Goal: Task Accomplishment & Management: Use online tool/utility

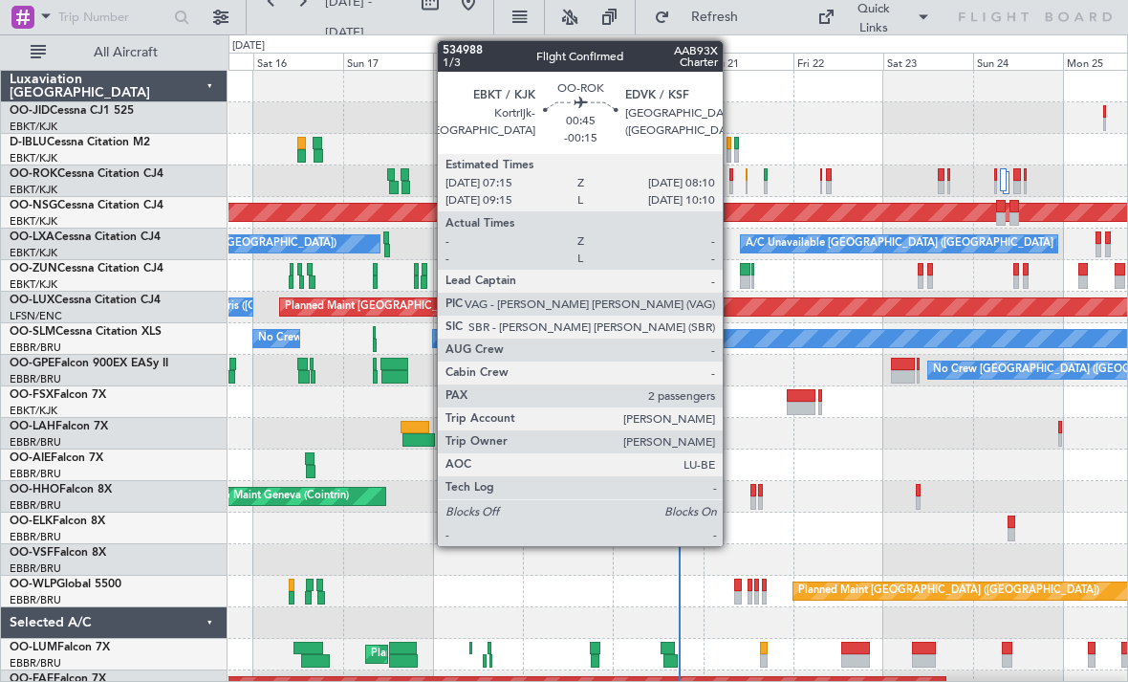
click at [732, 182] on div at bounding box center [732, 187] width 4 height 13
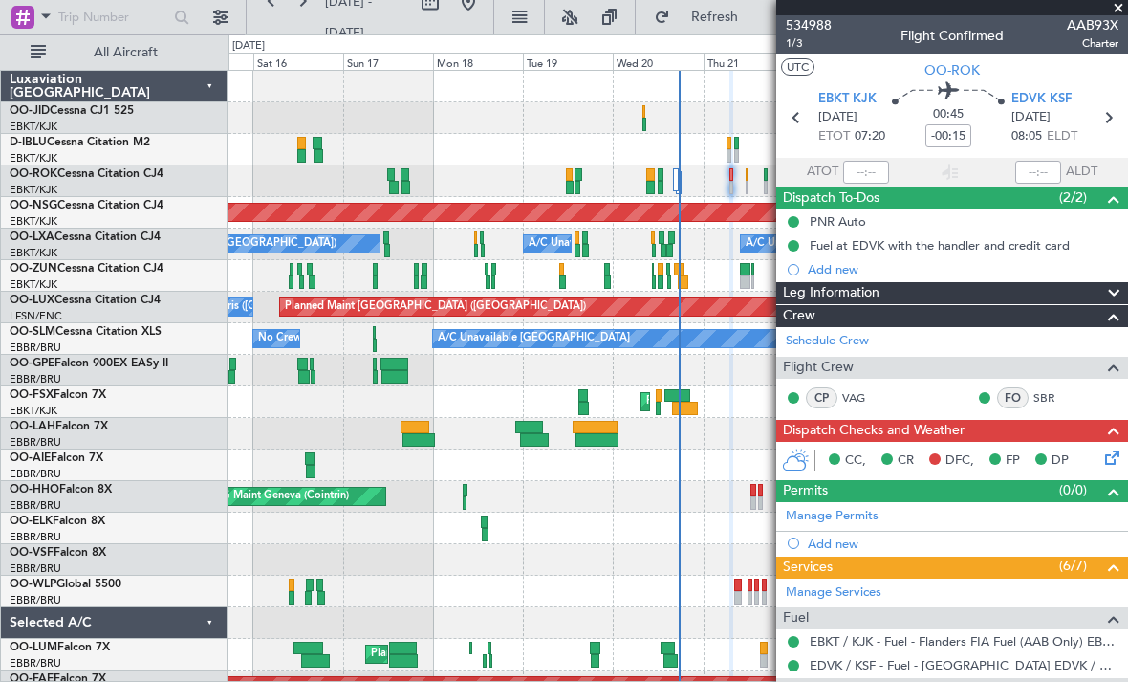
click at [1120, 4] on span at bounding box center [1118, 8] width 19 height 17
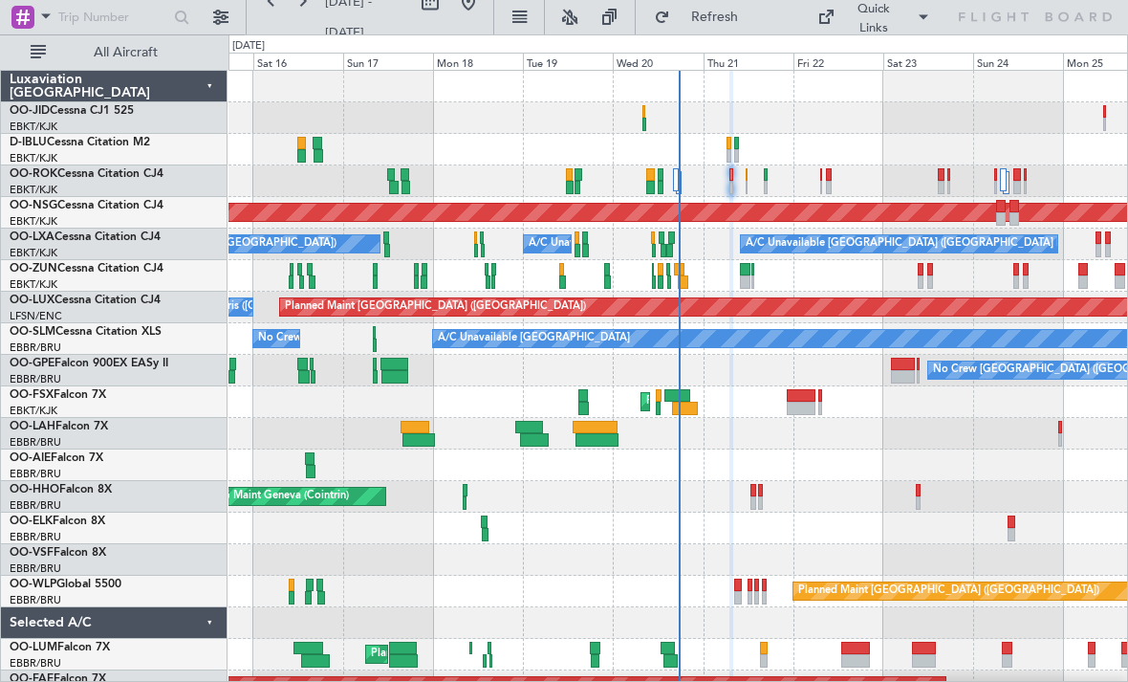
type input "0"
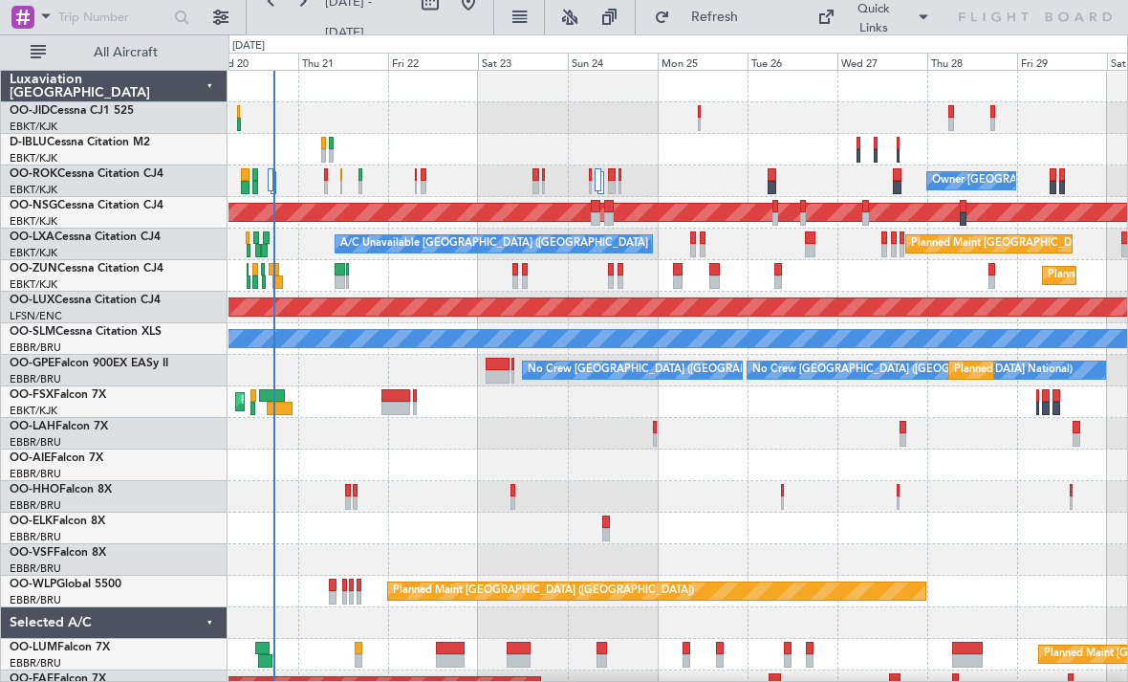
click at [531, 442] on div "Planned Maint Kortrijk-[GEOGRAPHIC_DATA] Owner [GEOGRAPHIC_DATA]-[GEOGRAPHIC_DA…" at bounding box center [678, 418] width 899 height 694
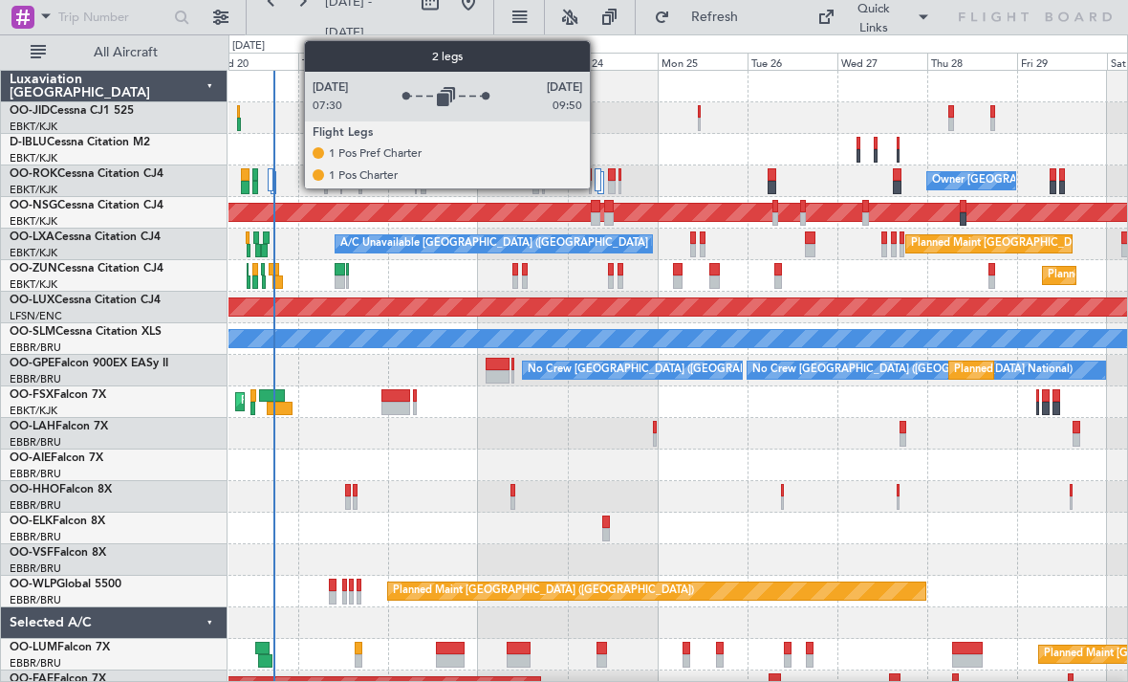
click at [599, 178] on div at bounding box center [598, 179] width 7 height 23
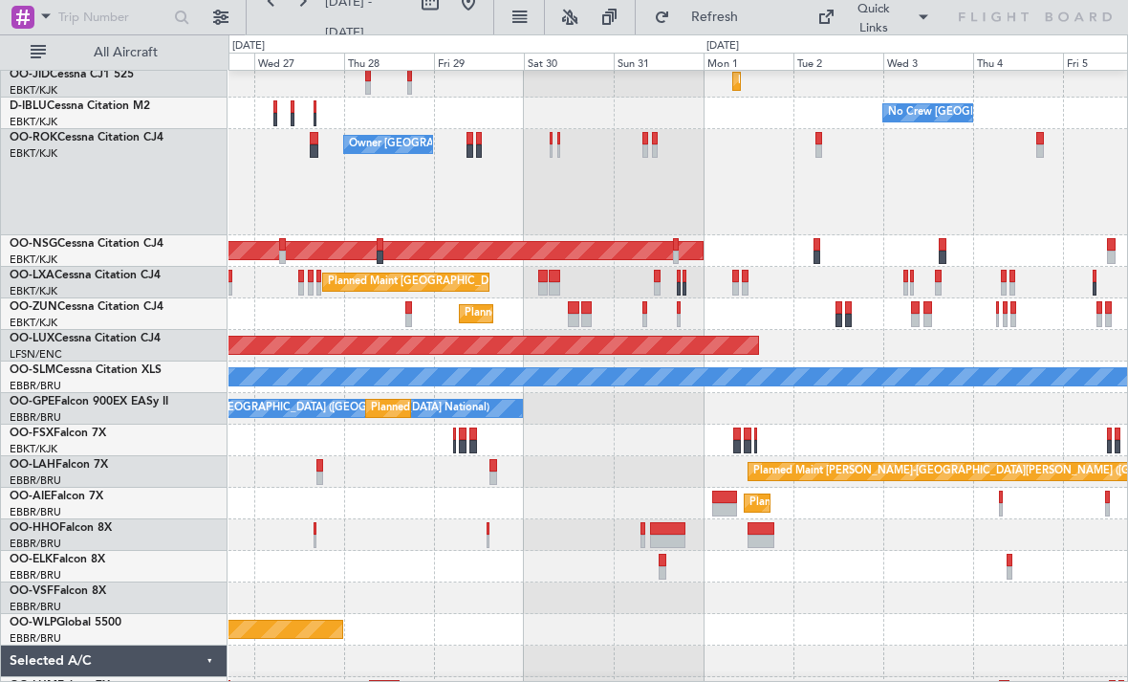
scroll to position [27, 0]
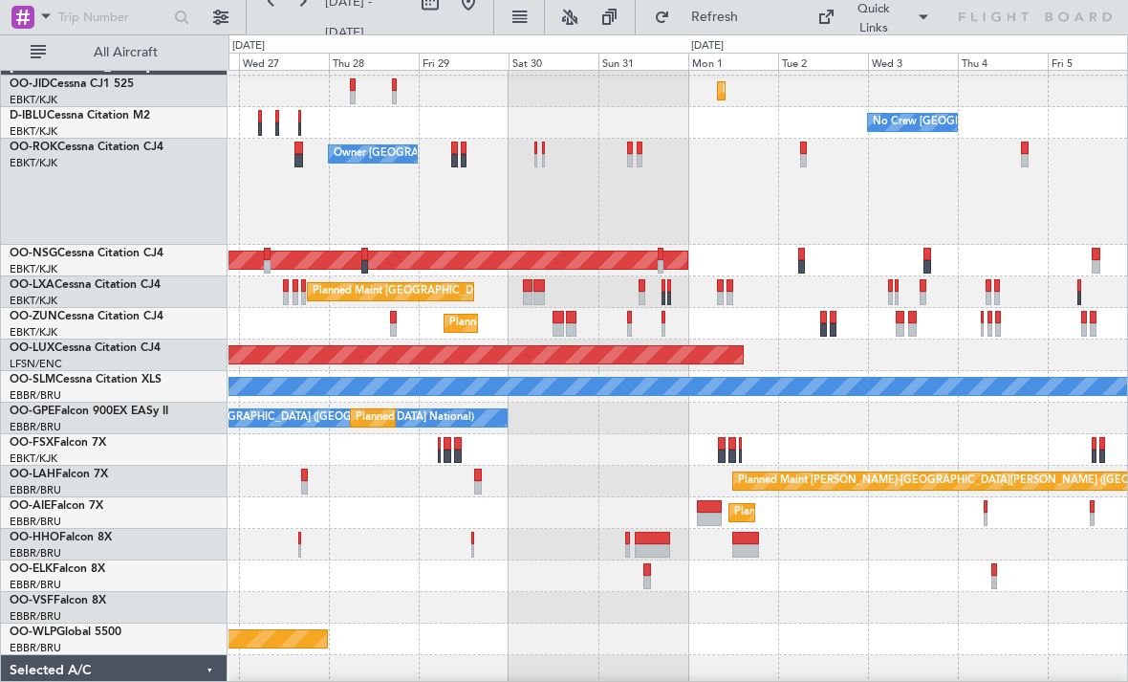
click at [383, 475] on div "Planned Maint [PERSON_NAME]-[GEOGRAPHIC_DATA][PERSON_NAME] ([GEOGRAPHIC_DATA][P…" at bounding box center [678, 482] width 899 height 32
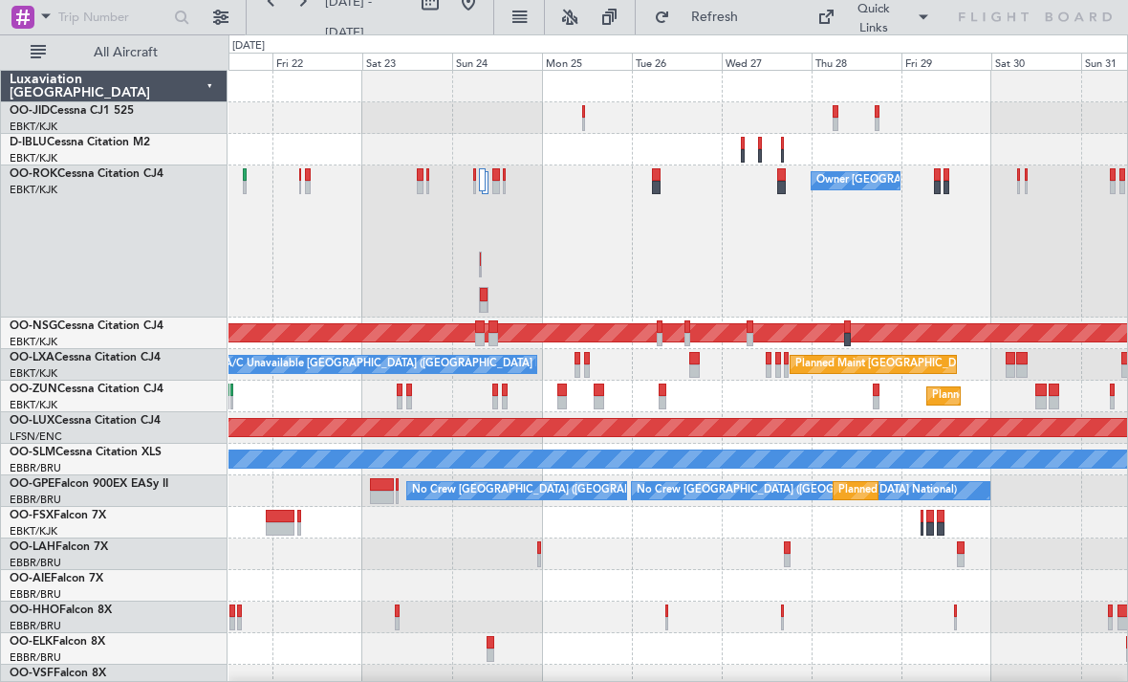
scroll to position [0, 0]
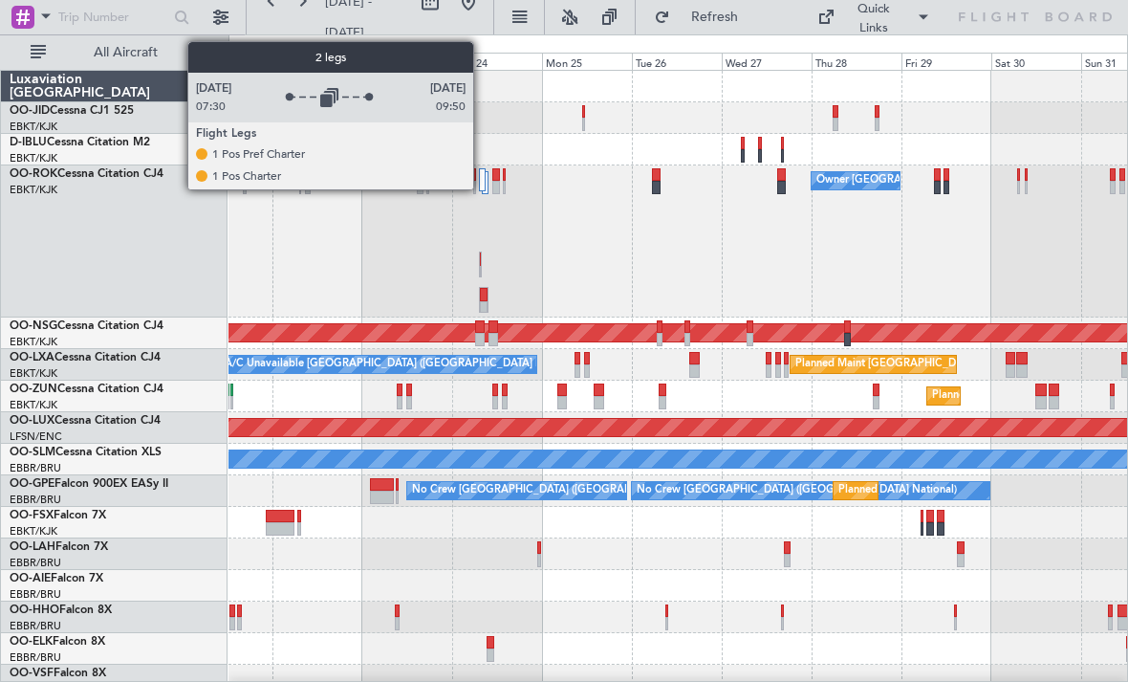
click at [482, 188] on div at bounding box center [482, 179] width 7 height 23
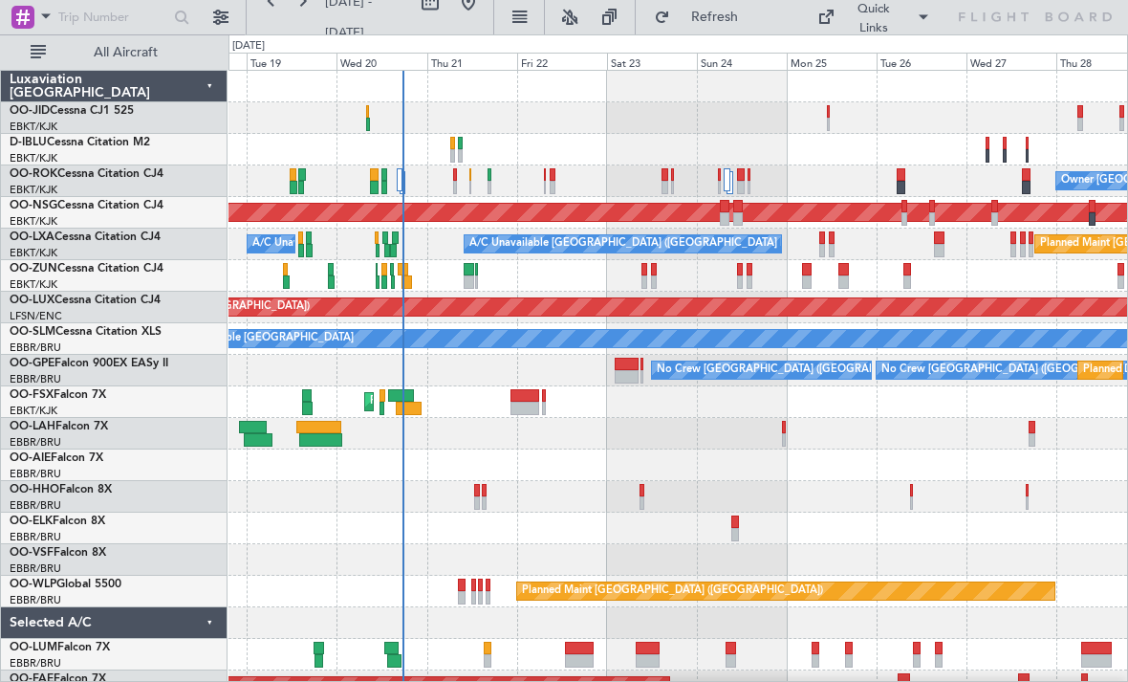
click at [617, 291] on div "Owner [GEOGRAPHIC_DATA]-[GEOGRAPHIC_DATA] Planned Maint [GEOGRAPHIC_DATA] ([GEO…" at bounding box center [678, 434] width 899 height 726
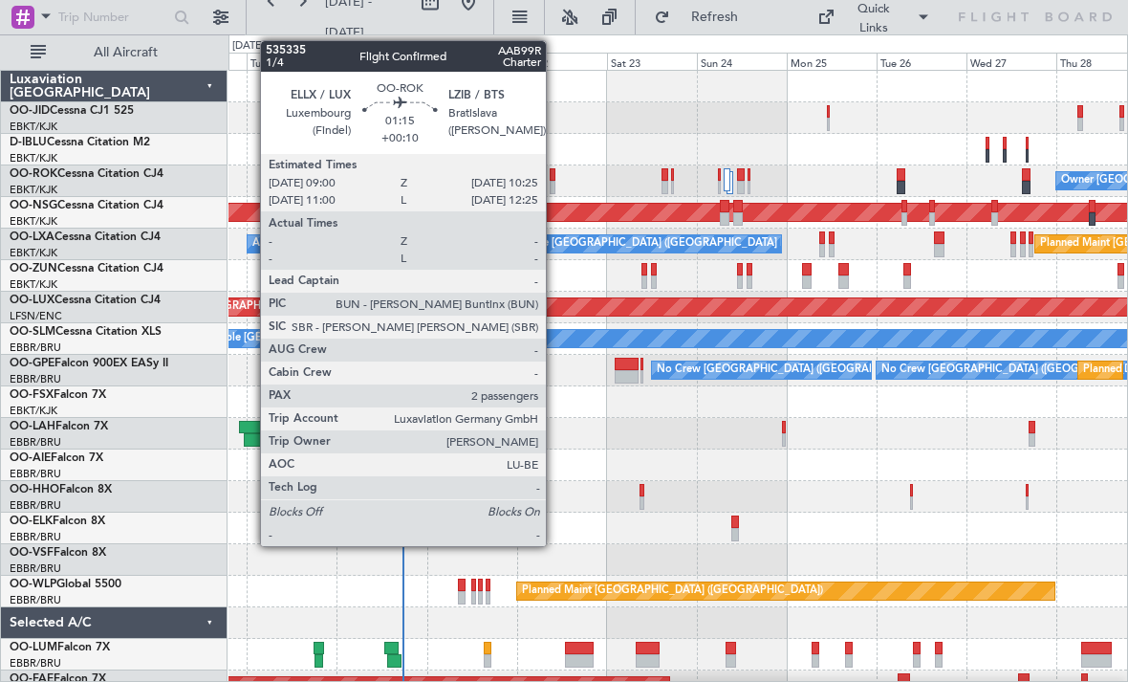
click at [555, 172] on div at bounding box center [553, 174] width 6 height 13
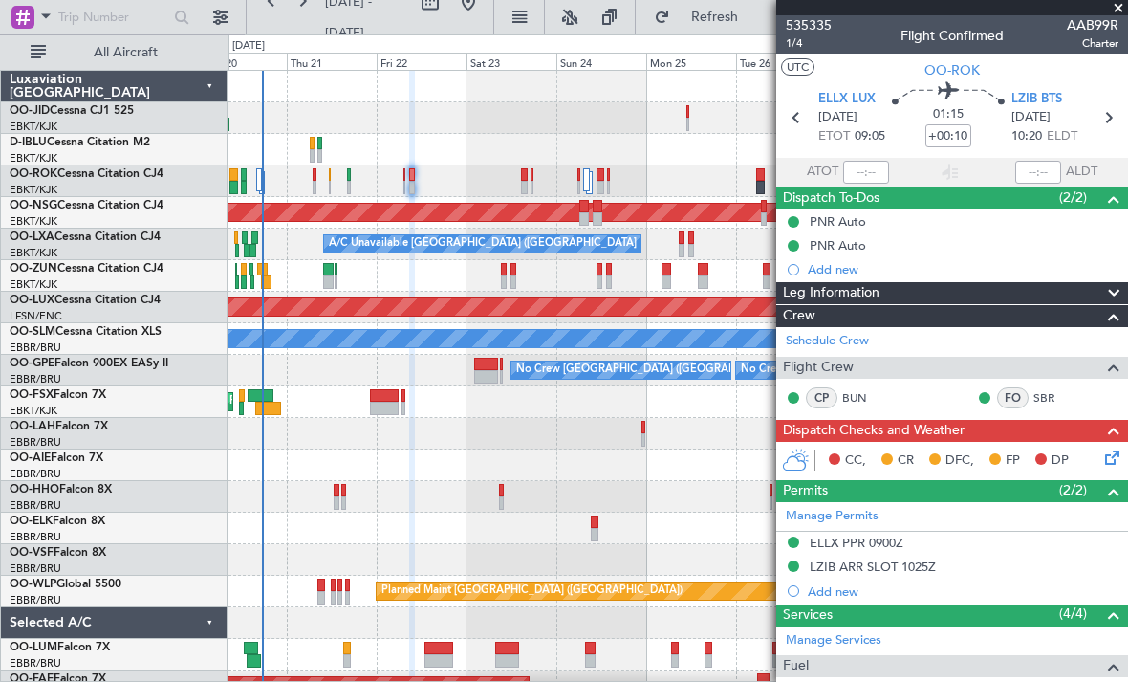
click at [532, 503] on div at bounding box center [678, 497] width 899 height 32
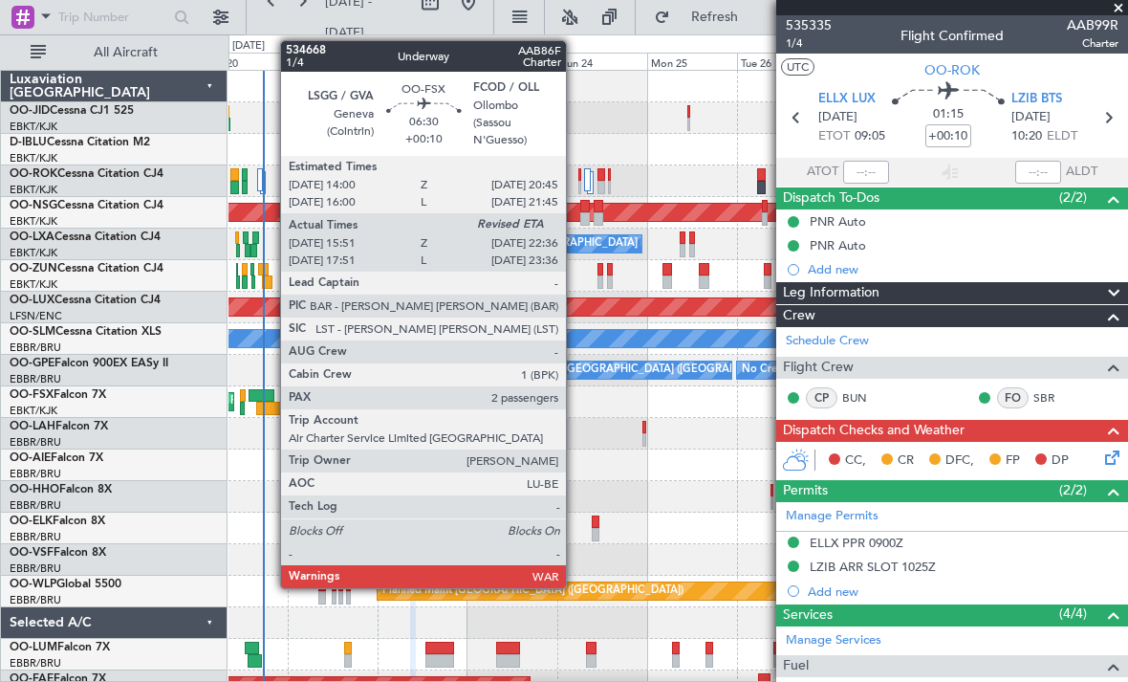
click at [271, 409] on div at bounding box center [269, 408] width 26 height 13
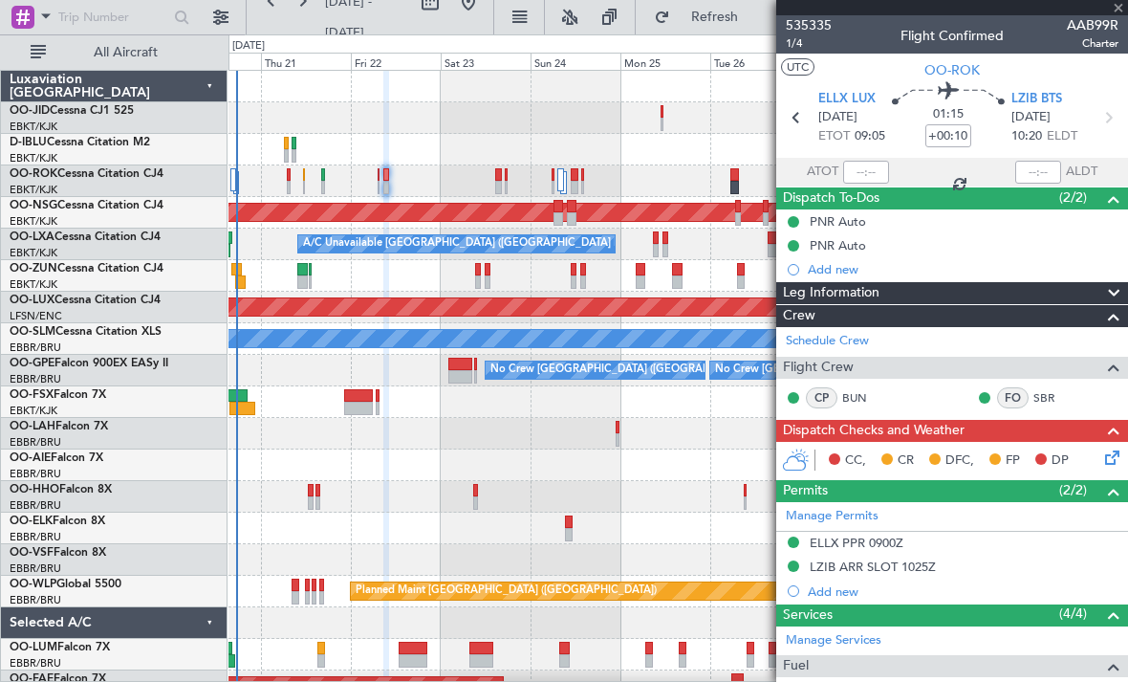
click at [317, 574] on div at bounding box center [678, 560] width 899 height 32
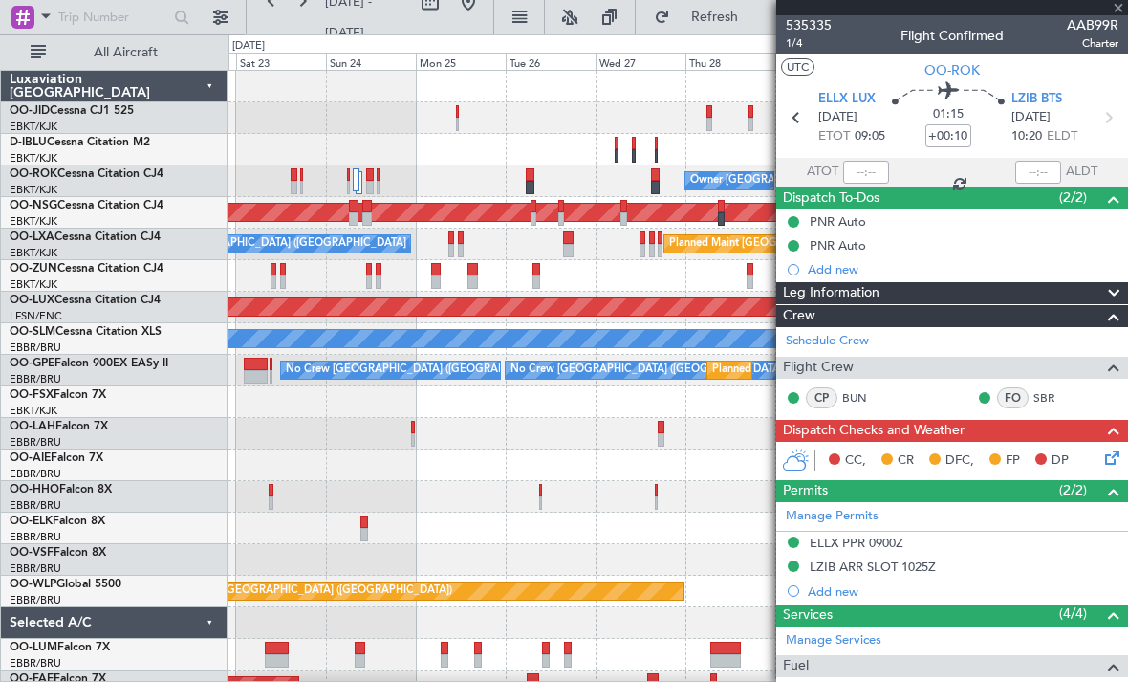
type input "16:01"
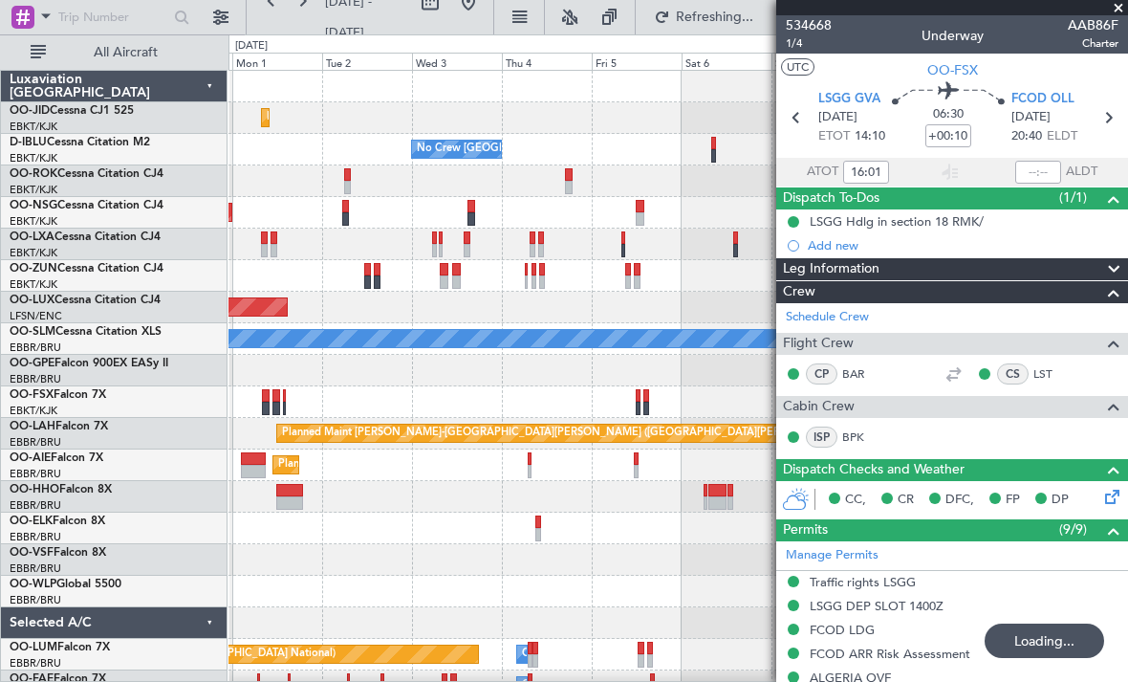
click at [337, 493] on div "Planned Maint Kortrijk-[GEOGRAPHIC_DATA] No Crew [GEOGRAPHIC_DATA] (Brussels Na…" at bounding box center [678, 434] width 899 height 726
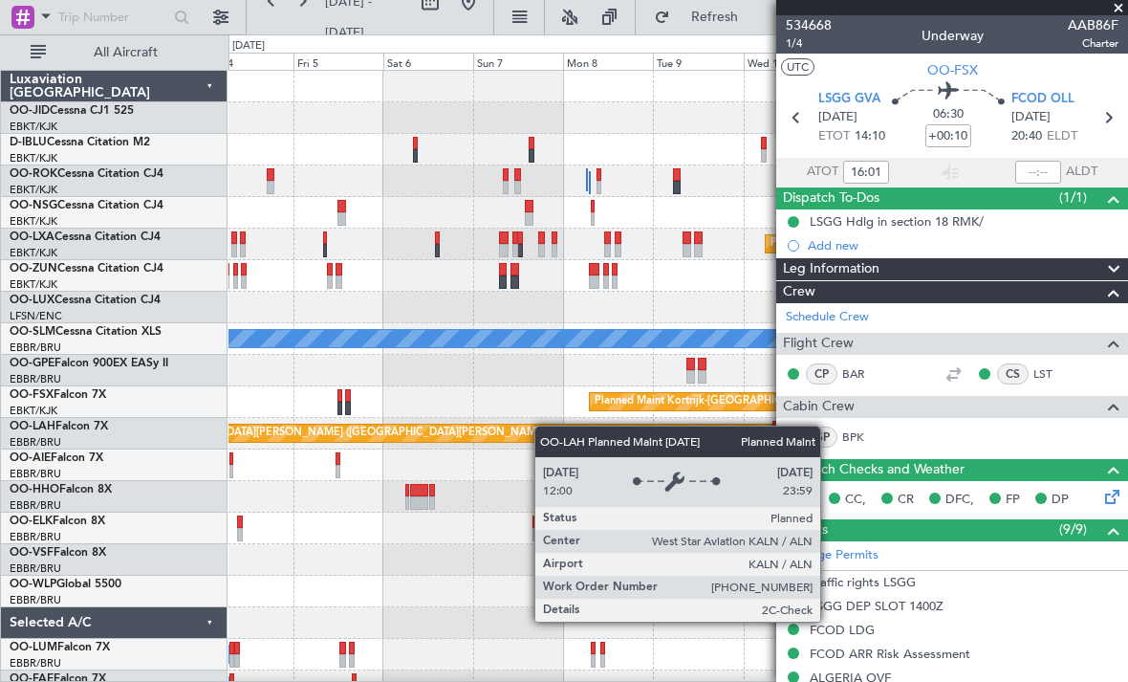
click at [346, 432] on div "No Crew [GEOGRAPHIC_DATA] ([GEOGRAPHIC_DATA] National) Planned Maint [GEOGRAPHI…" at bounding box center [678, 418] width 899 height 694
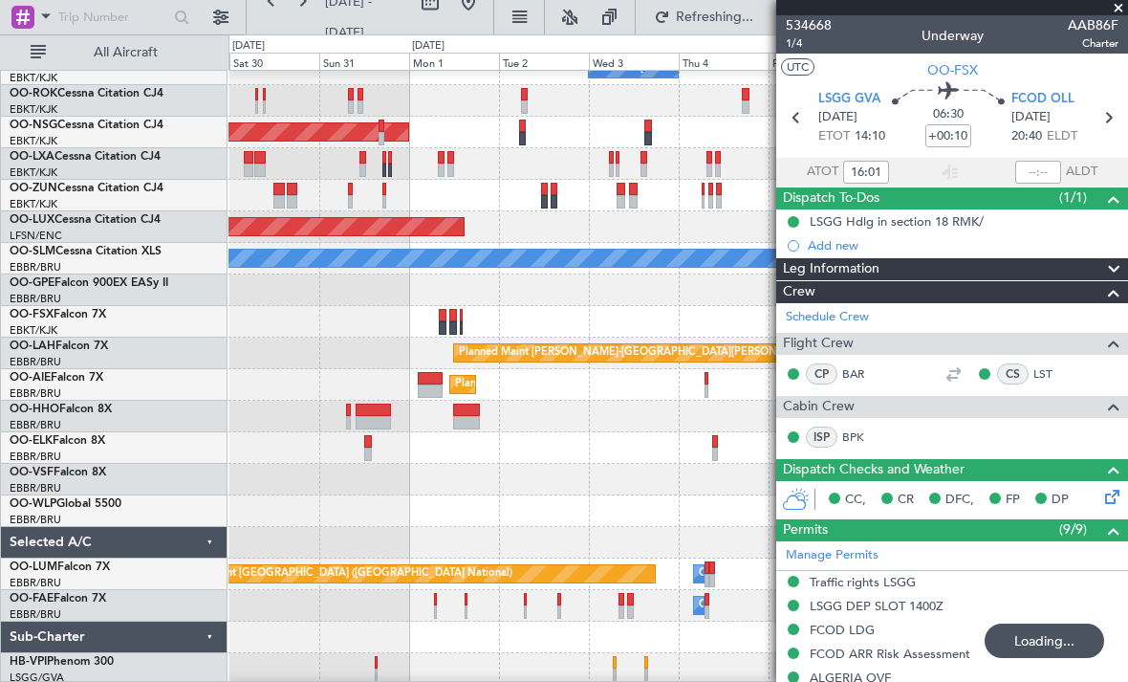
click at [857, 388] on fb-app "[DATE] - [DATE] Refreshing... Quick Links All Aircraft Planned Maint [GEOGRAPHI…" at bounding box center [564, 348] width 1128 height 668
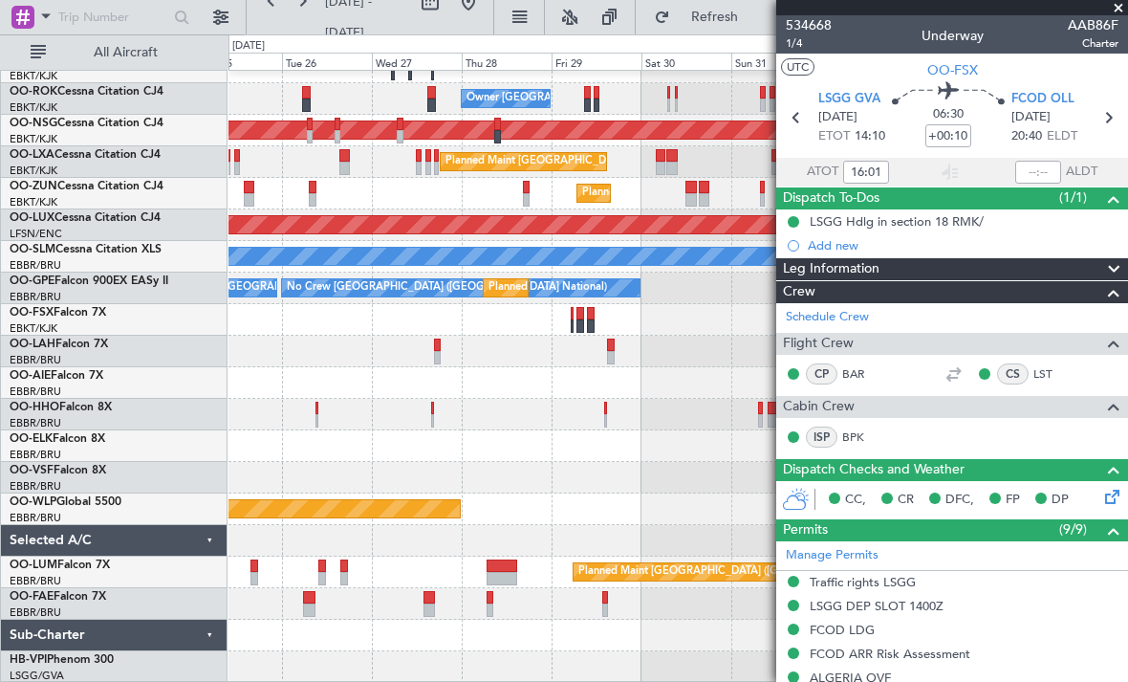
click at [872, 440] on fb-app "[DATE] - [DATE] Refresh Quick Links All Aircraft Planned Maint [GEOGRAPHIC_DATA…" at bounding box center [564, 348] width 1128 height 668
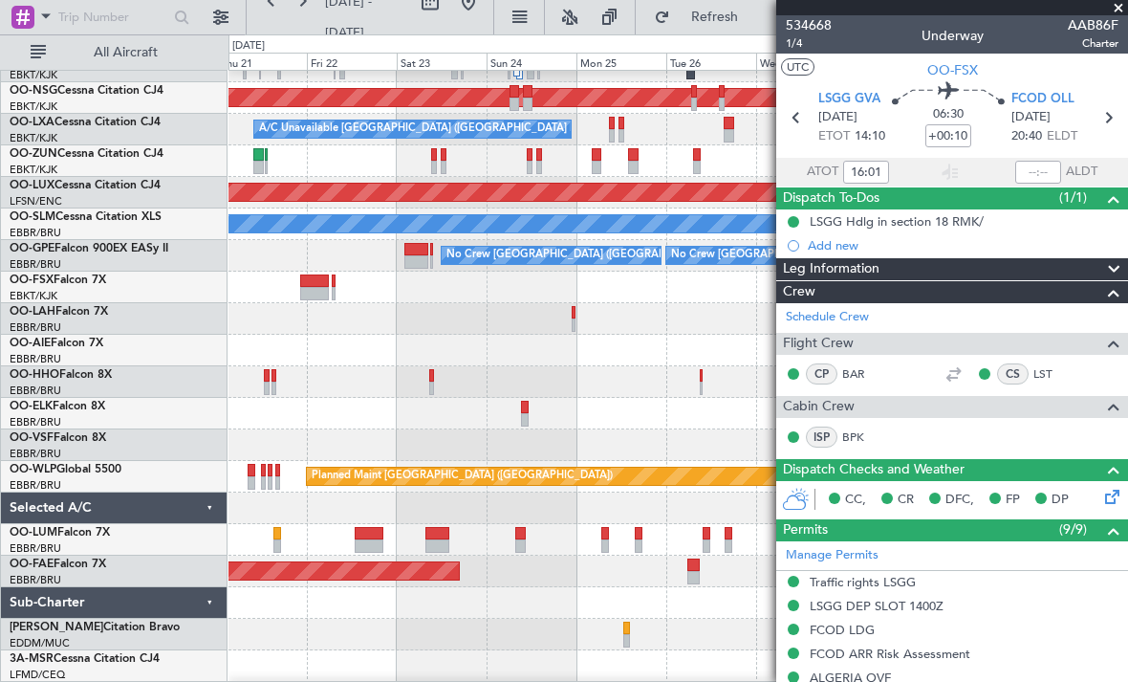
scroll to position [114, 0]
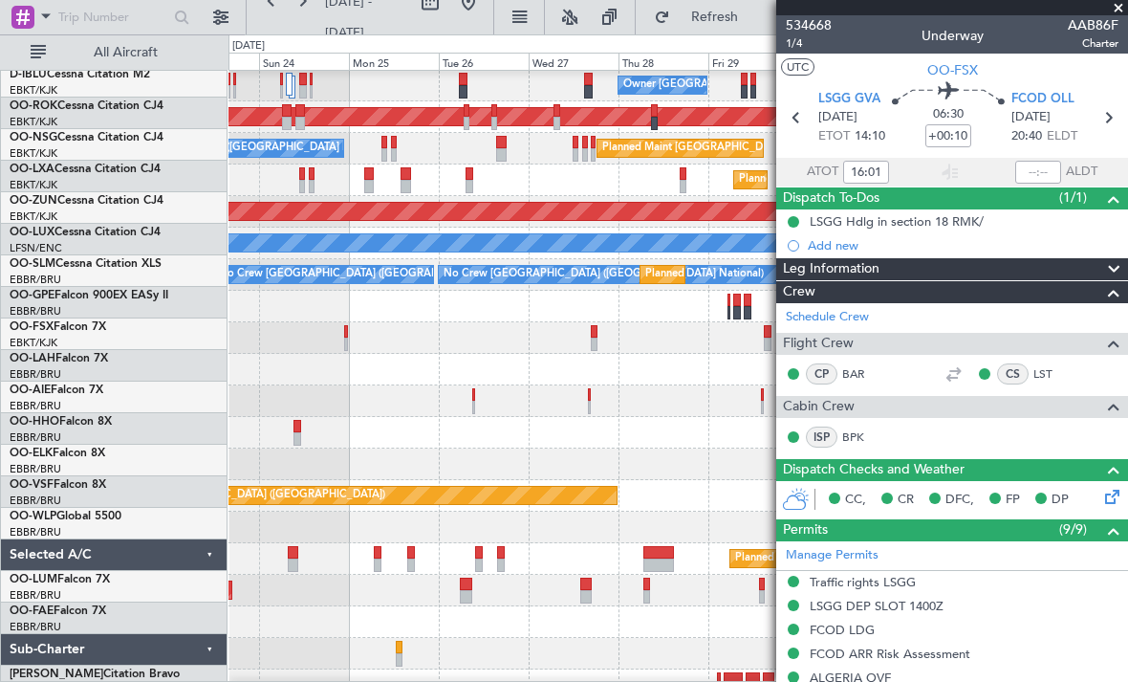
click at [194, 435] on div "No Crew [GEOGRAPHIC_DATA] ([GEOGRAPHIC_DATA] National) Owner [GEOGRAPHIC_DATA]-…" at bounding box center [564, 357] width 1128 height 647
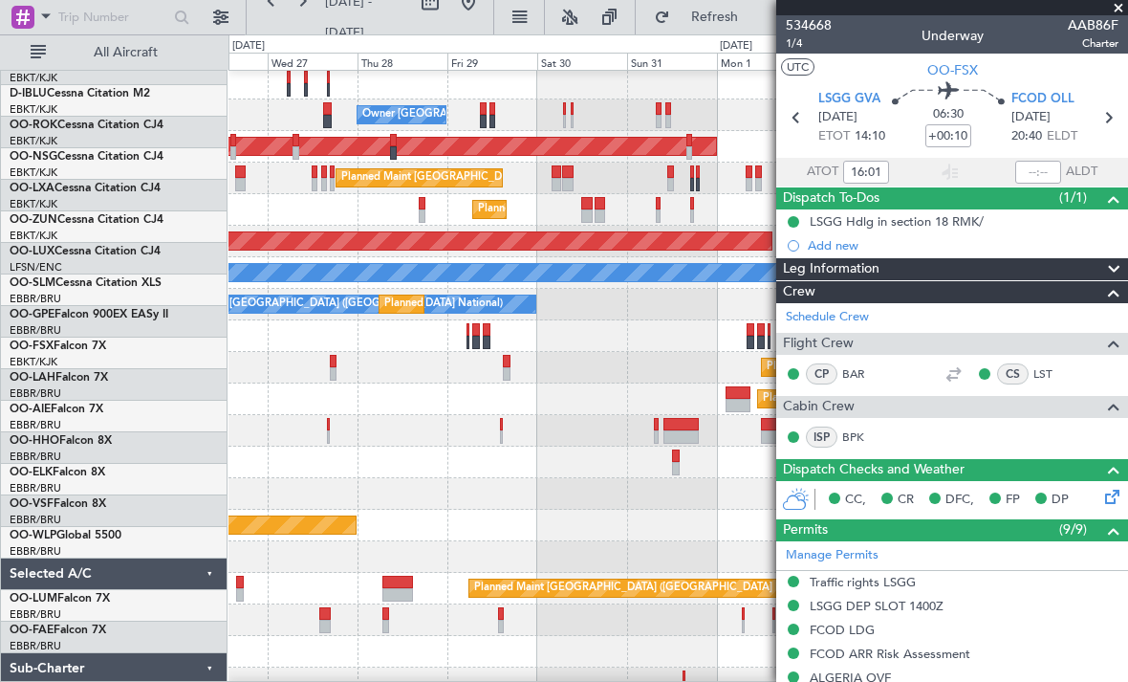
click at [0, 414] on div "Planned Maint Kortrijk-[GEOGRAPHIC_DATA] No Crew [GEOGRAPHIC_DATA] (Brussels Na…" at bounding box center [564, 357] width 1128 height 647
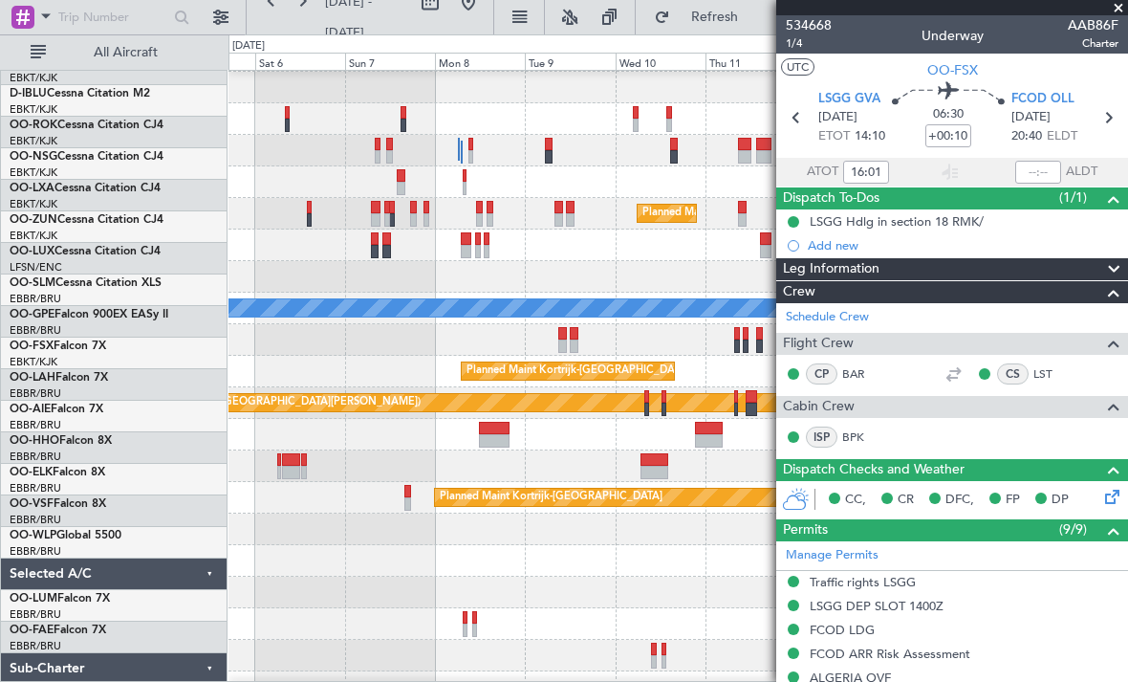
scroll to position [8, 0]
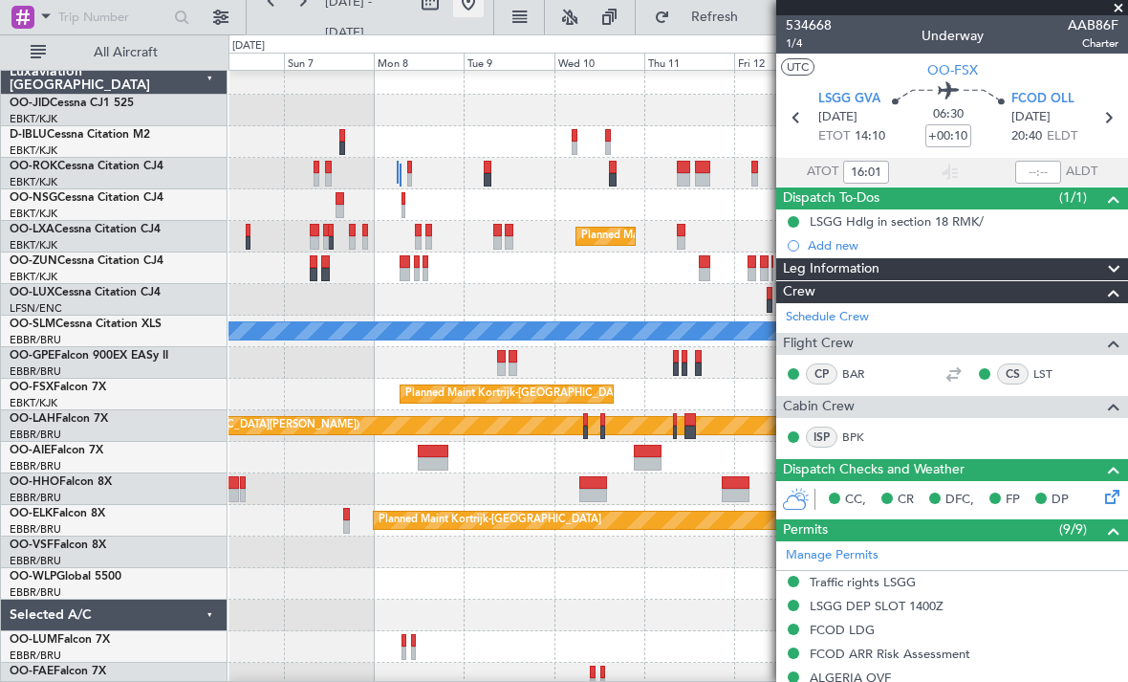
click at [484, 5] on button at bounding box center [468, 2] width 31 height 31
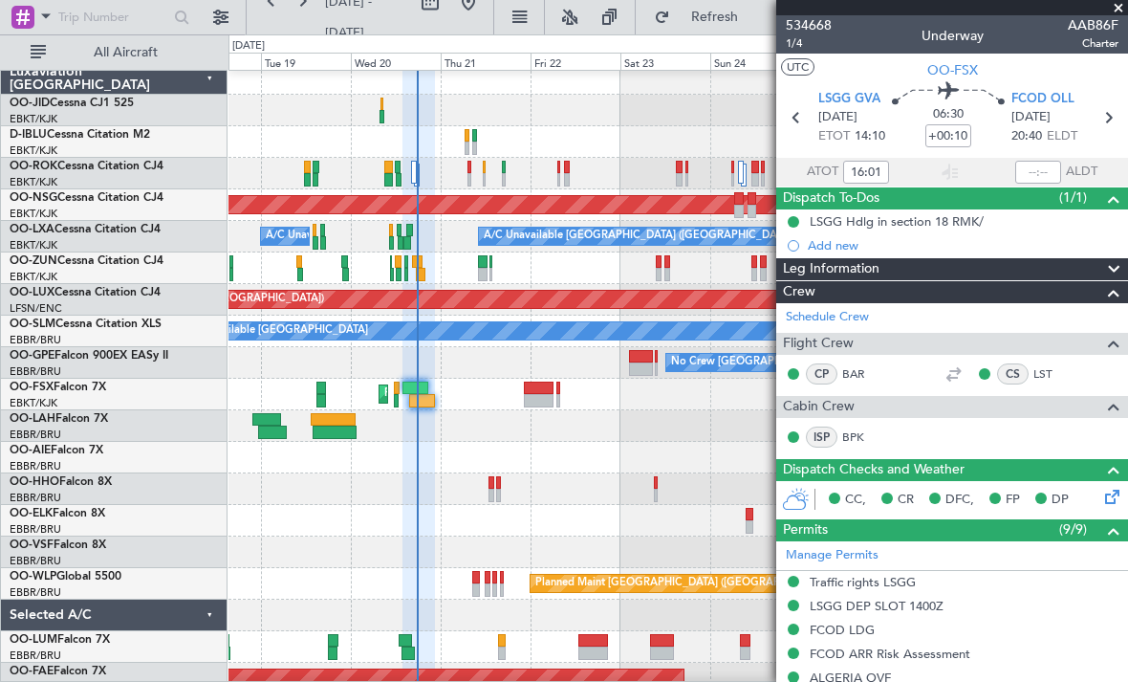
scroll to position [25, 0]
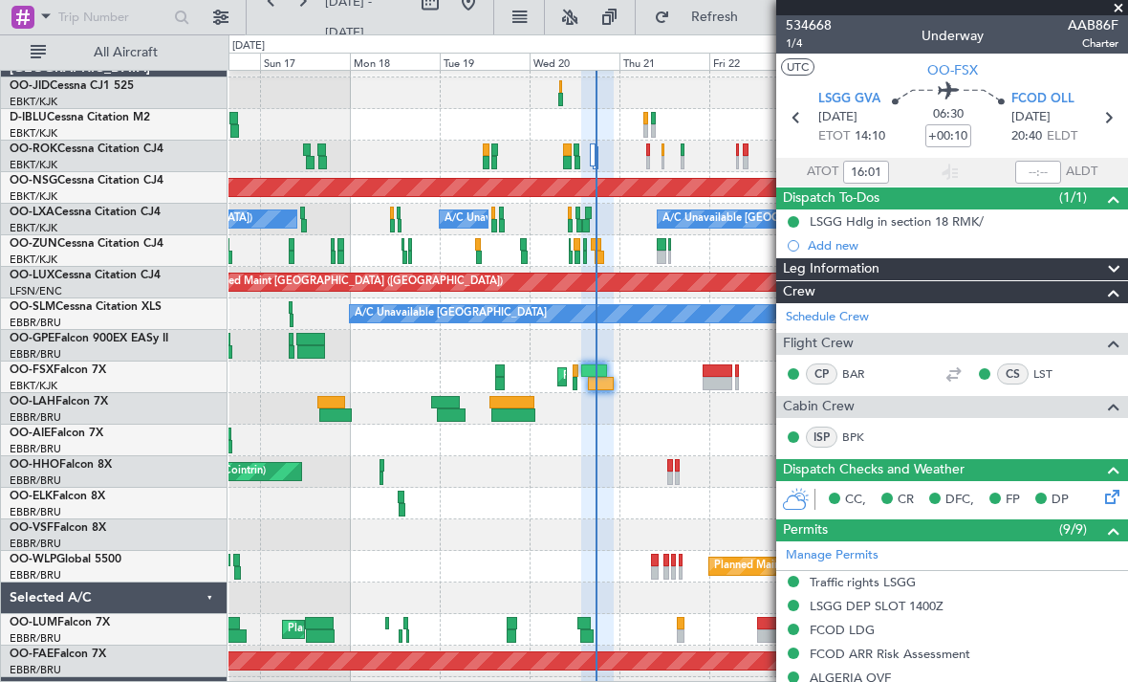
click at [603, 554] on div "Planned Maint [GEOGRAPHIC_DATA] ([GEOGRAPHIC_DATA])" at bounding box center [678, 567] width 899 height 32
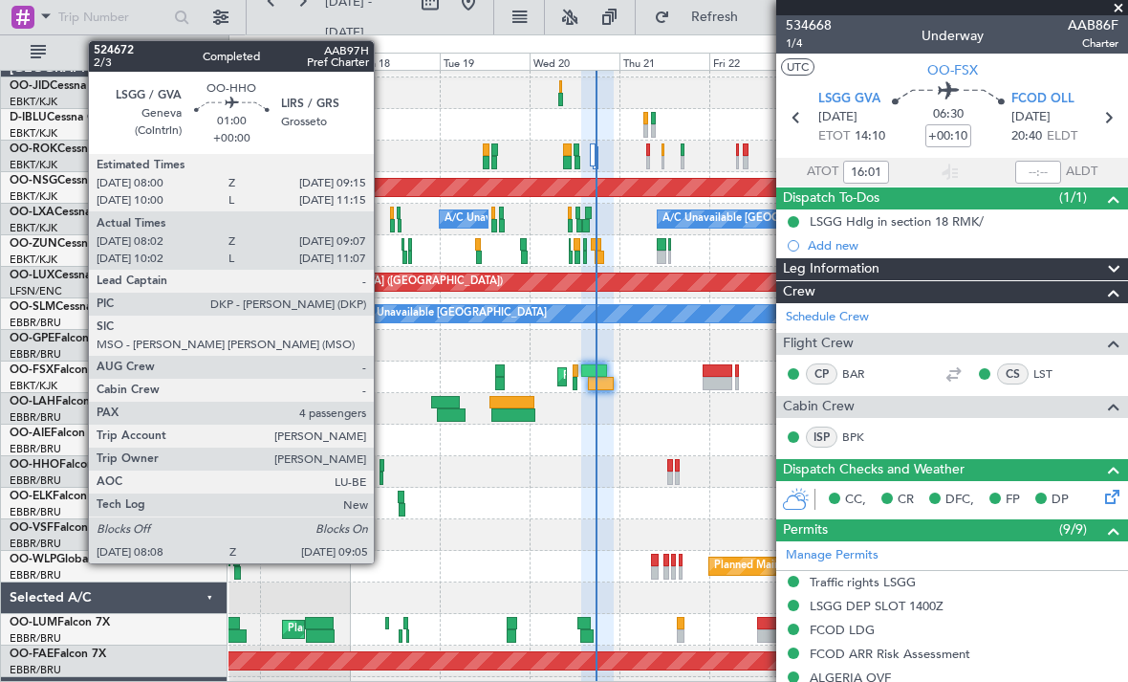
click at [383, 470] on div at bounding box center [382, 465] width 5 height 13
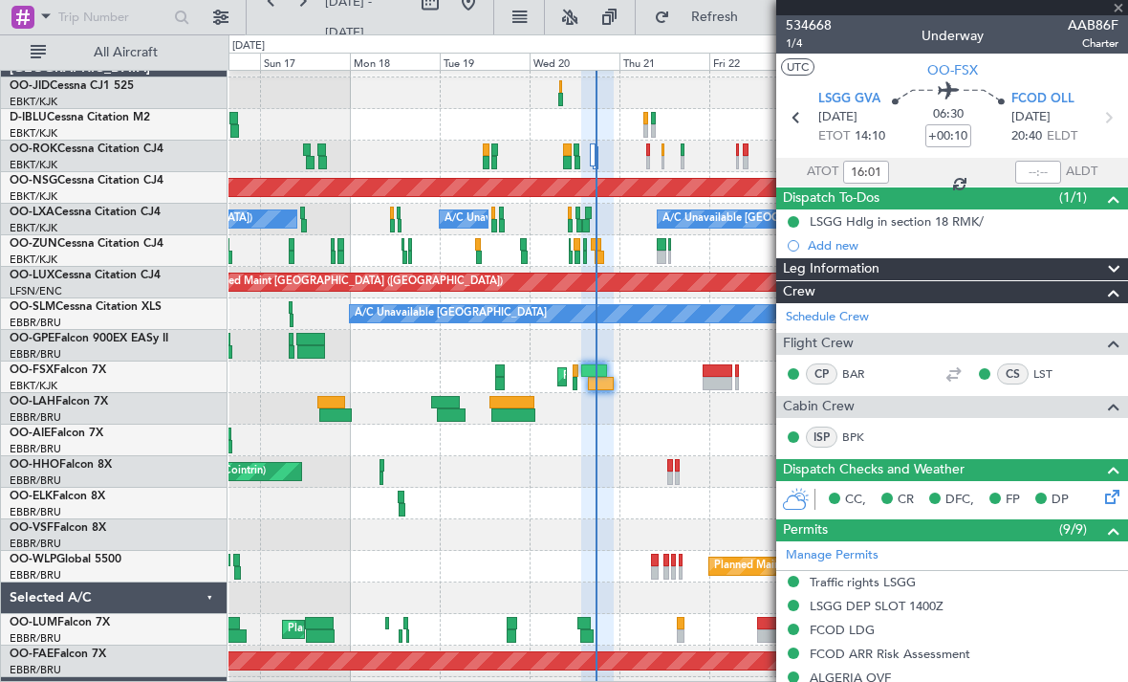
type input "08:12"
type input "09:02"
type input "4"
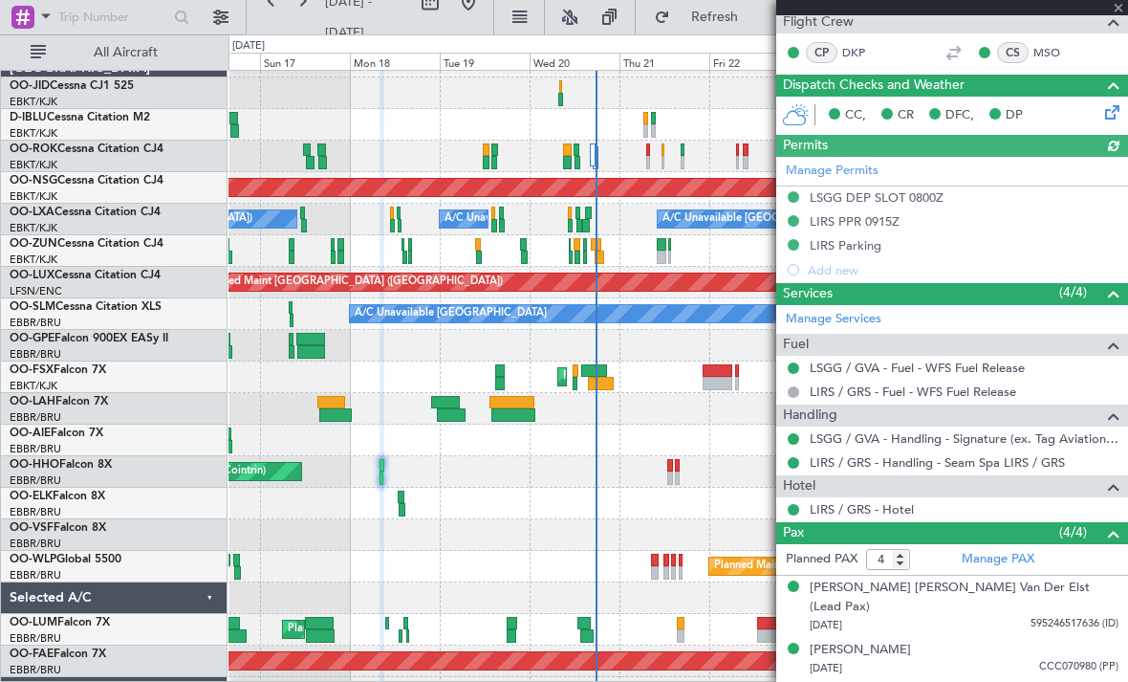
scroll to position [415, 0]
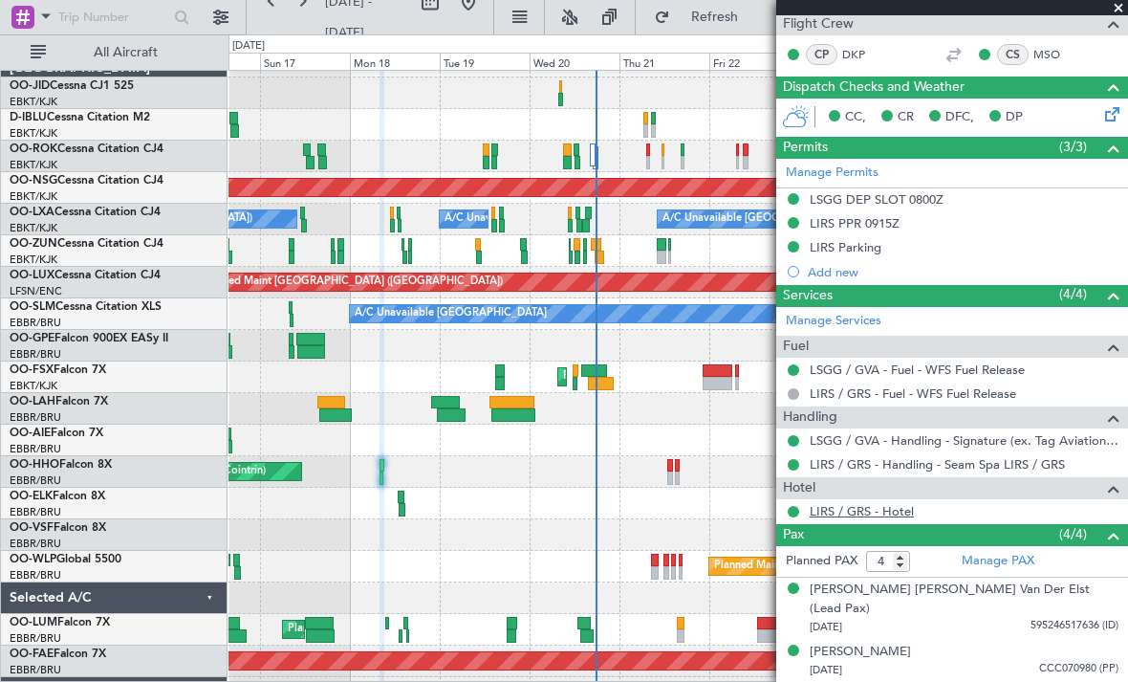
click at [874, 513] on link "LIRS / GRS - Hotel" at bounding box center [862, 511] width 104 height 16
